Goal: Task Accomplishment & Management: Use online tool/utility

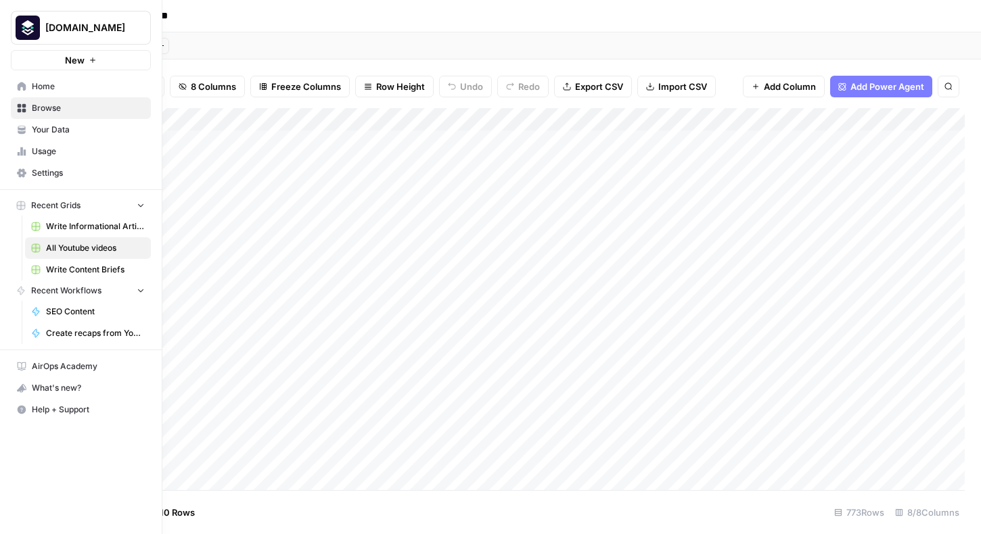
click at [78, 310] on span "SEO Content" at bounding box center [95, 312] width 99 height 12
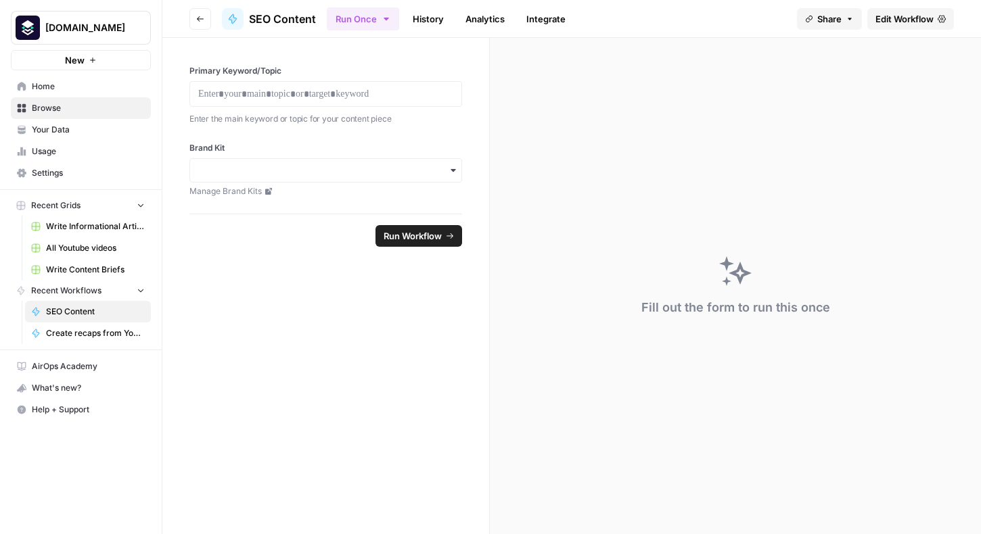
click at [906, 19] on span "Edit Workflow" at bounding box center [904, 19] width 58 height 14
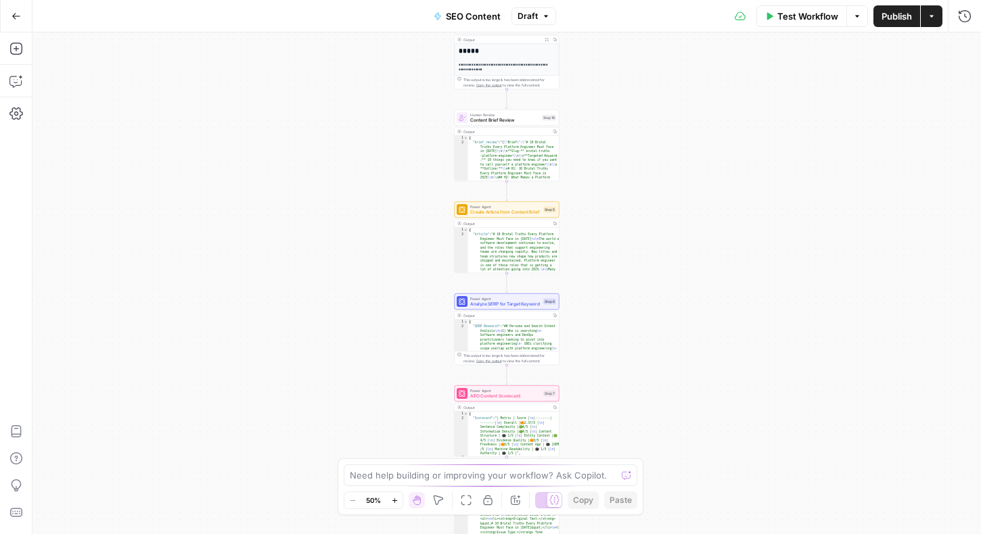
click at [380, 118] on div "Workflow Set Inputs Inputs Integration Initial Progress Update Step 22 Output C…" at bounding box center [506, 283] width 948 height 502
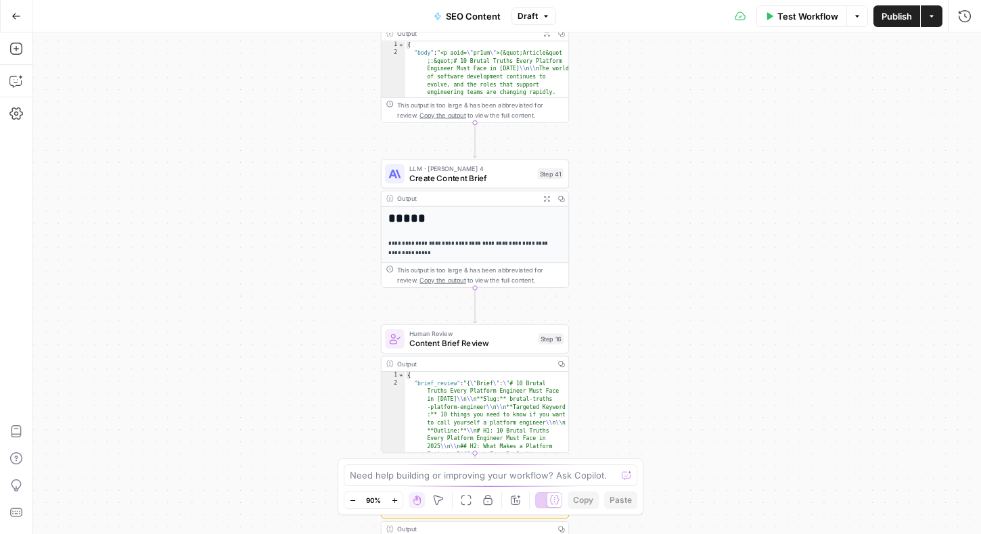
click at [301, 111] on div "Workflow Set Inputs Inputs Integration Initial Progress Update Step 22 Output C…" at bounding box center [506, 283] width 948 height 502
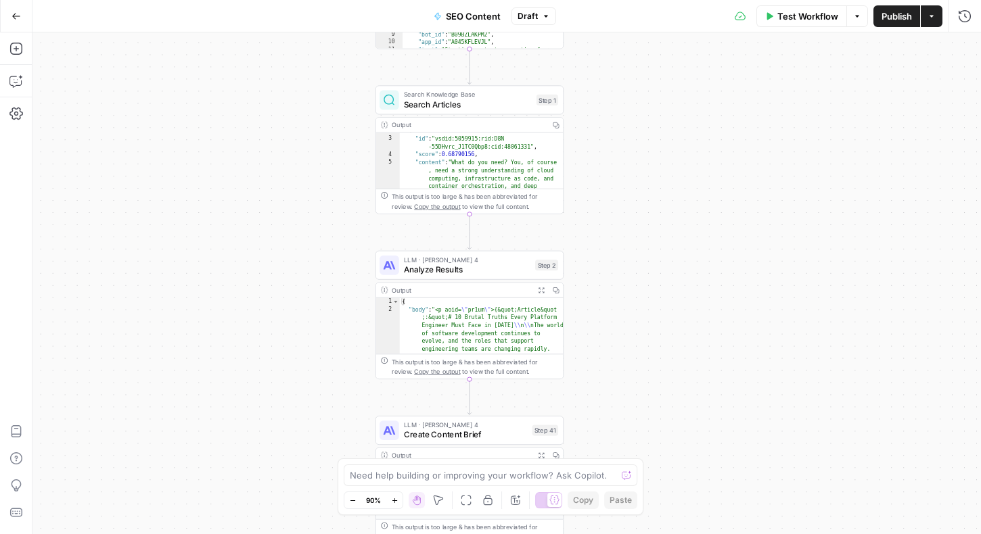
scroll to position [95, 0]
